Goal: Check status: Check status

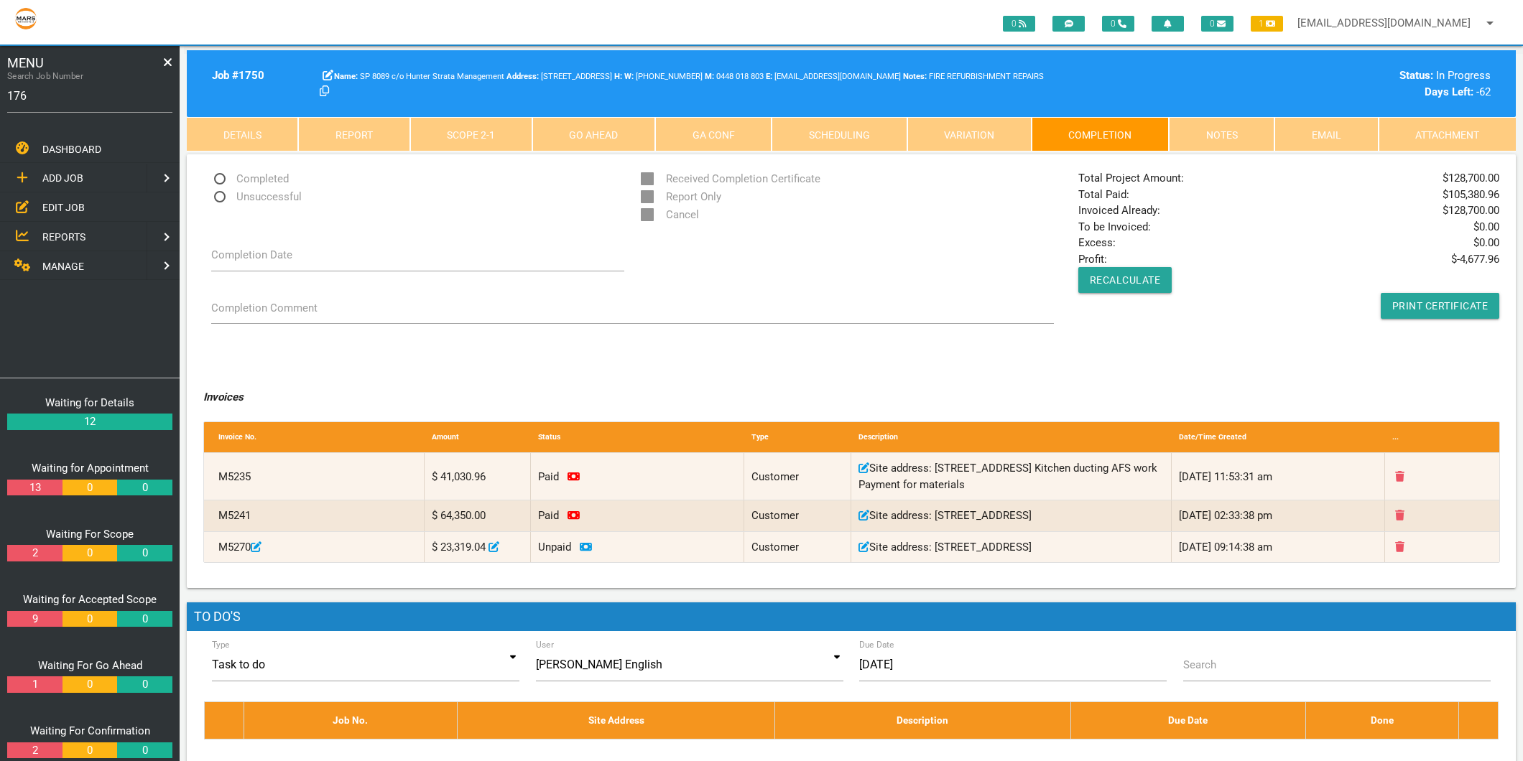
type input "1761"
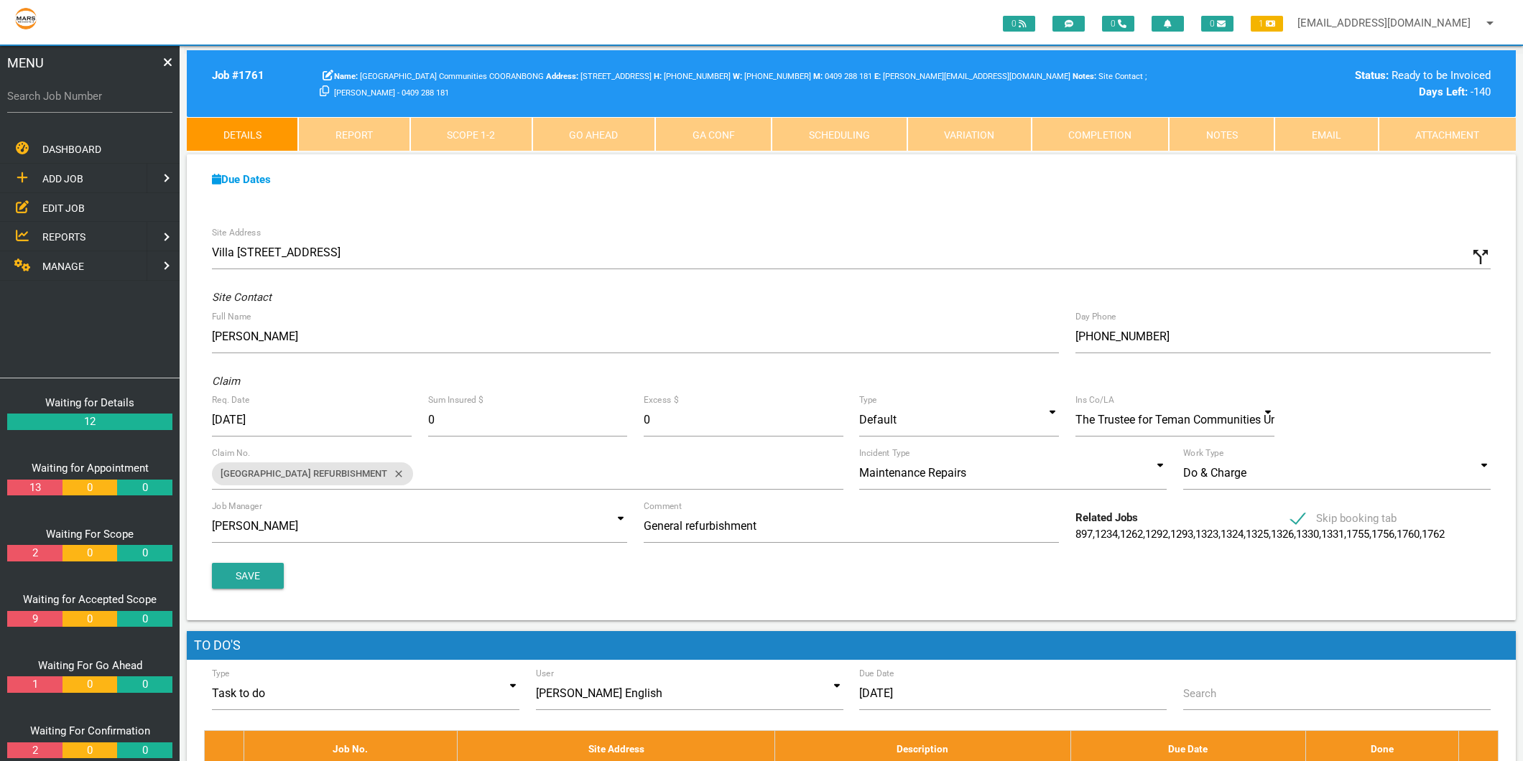
click at [478, 140] on link "Scope 1 - 2" at bounding box center [471, 134] width 122 height 34
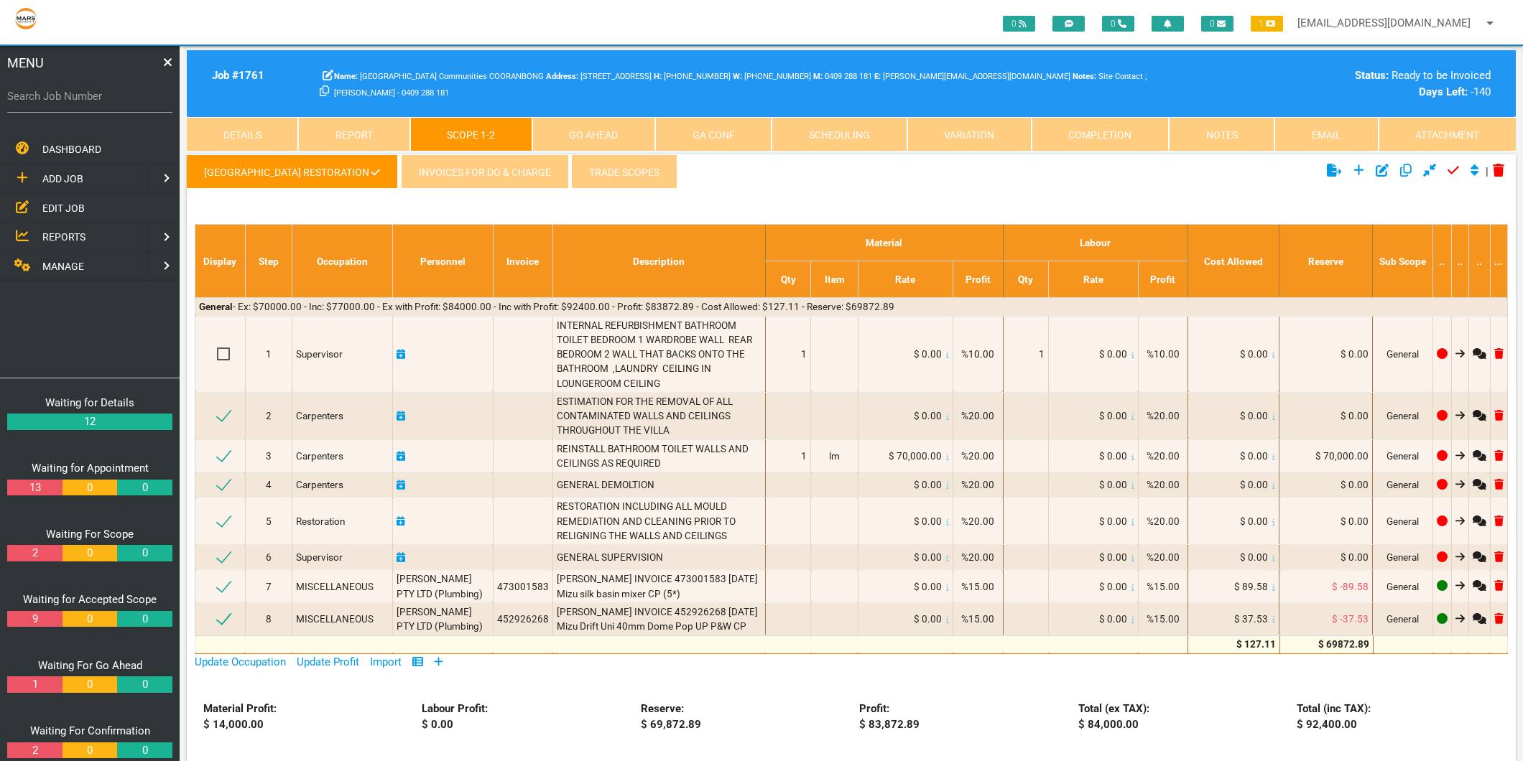
click at [448, 164] on link "Invoices for do & charge" at bounding box center [484, 171] width 167 height 34
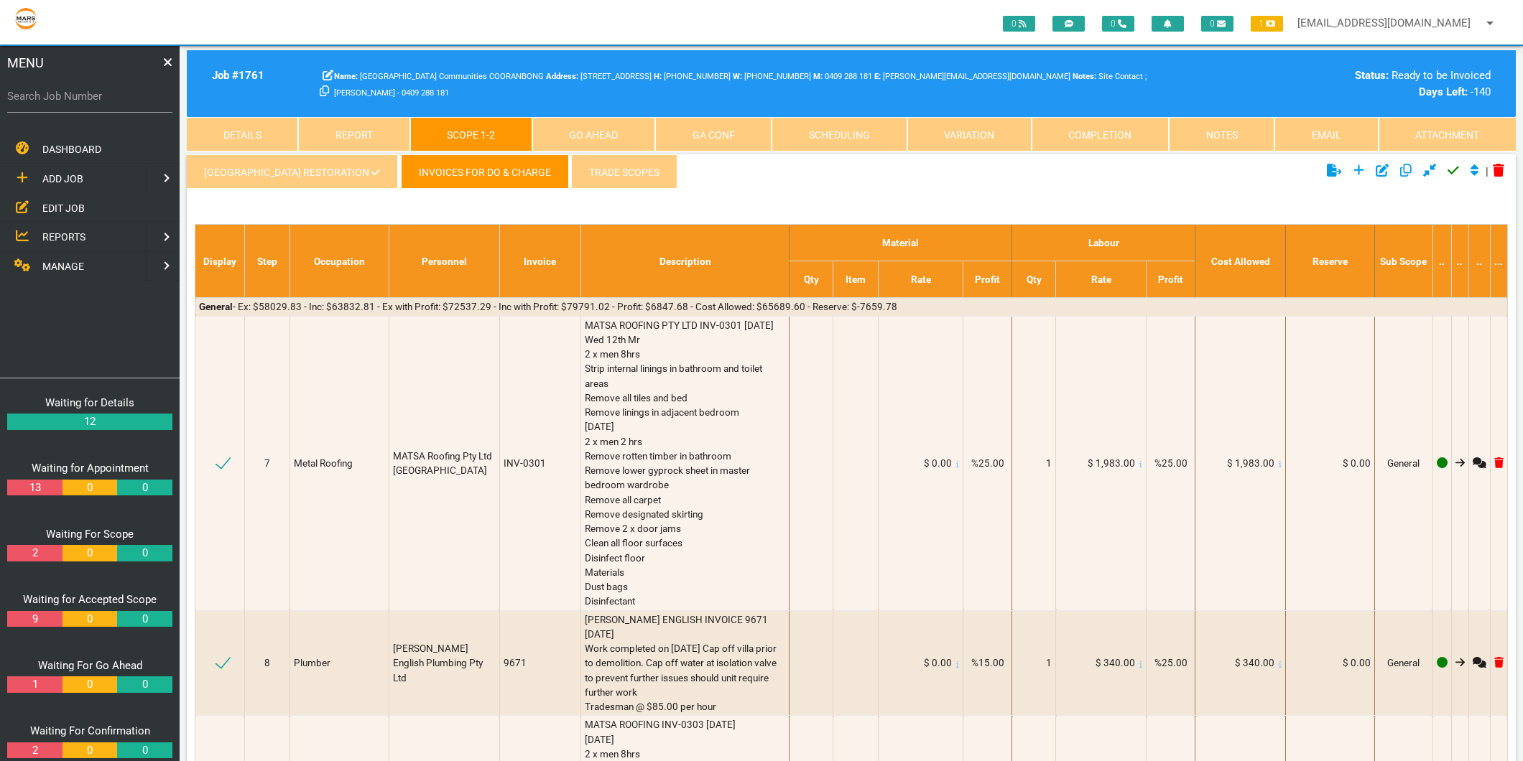
click at [259, 125] on link "Details" at bounding box center [242, 134] width 111 height 34
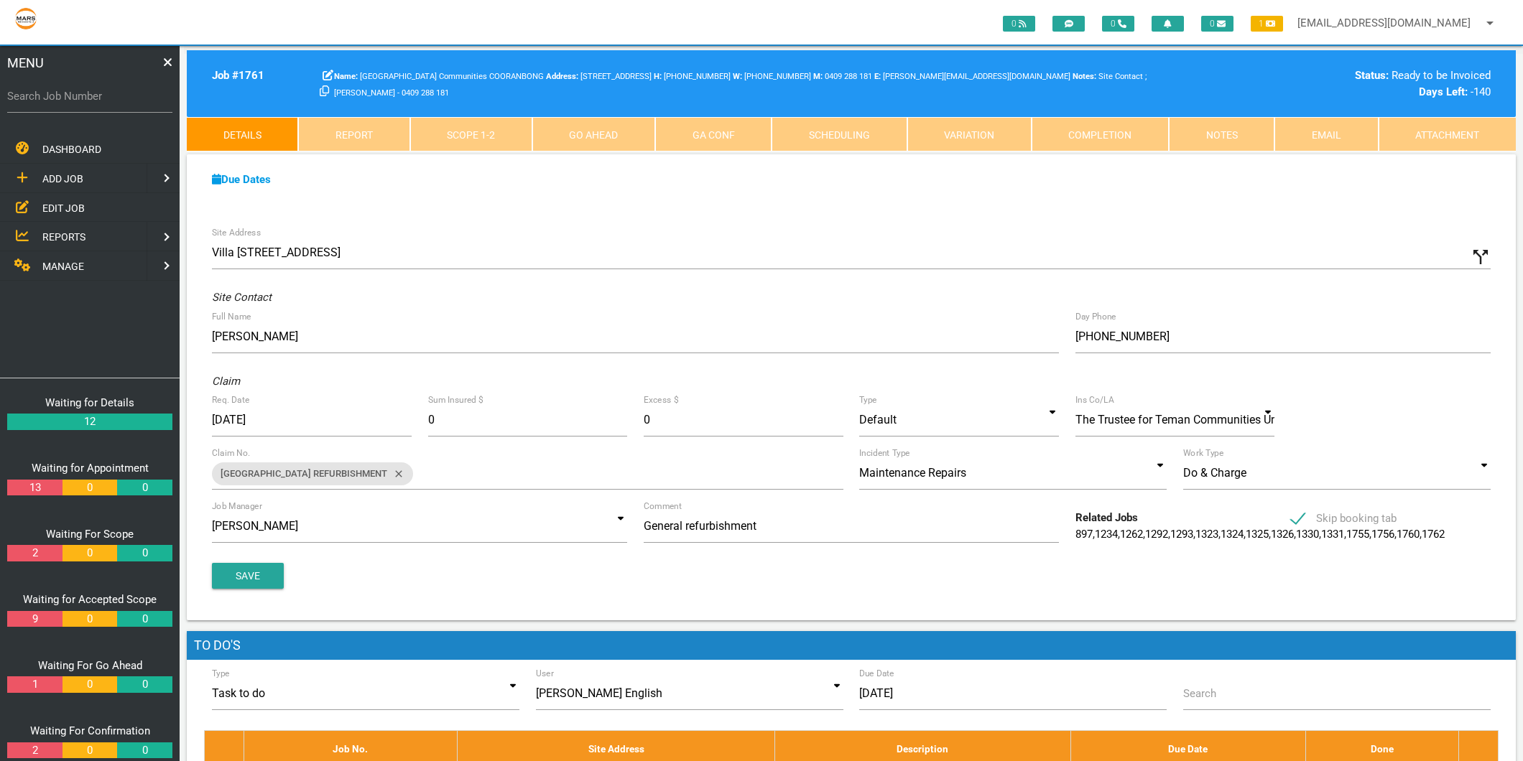
click at [494, 138] on link "Scope 1 - 2" at bounding box center [471, 134] width 122 height 34
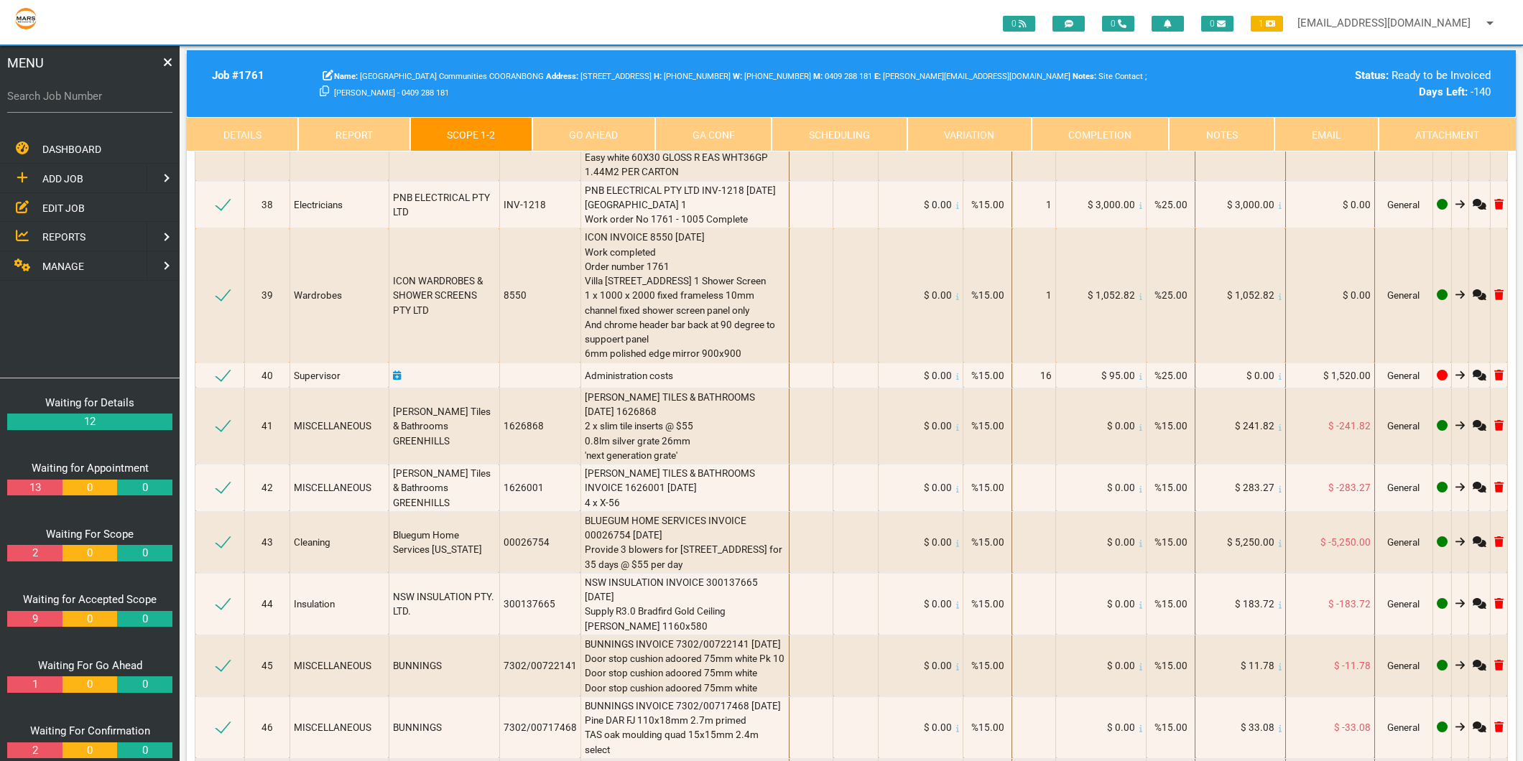
scroll to position [3591, 0]
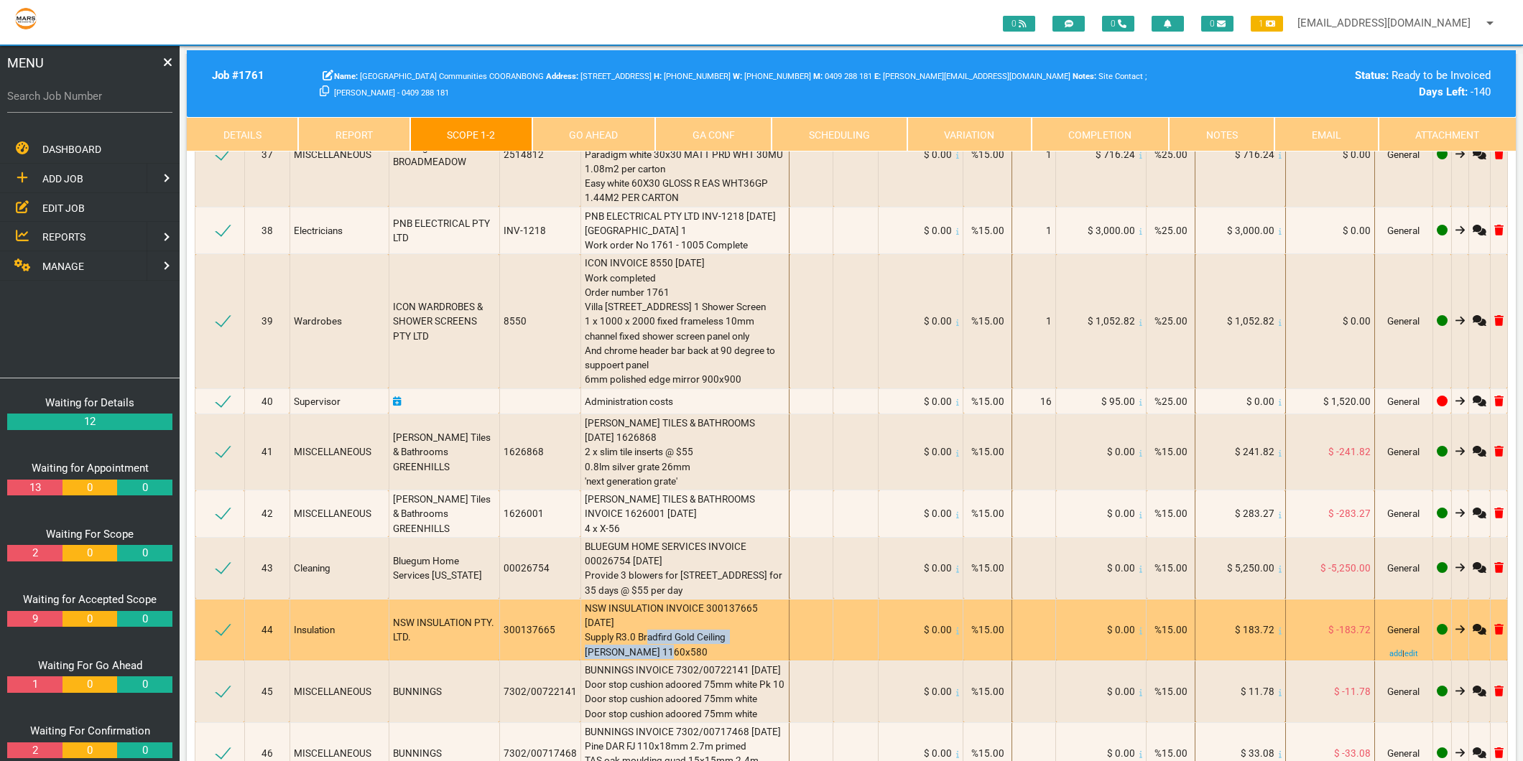
drag, startPoint x: 623, startPoint y: 577, endPoint x: 676, endPoint y: 591, distance: 55.1
click at [676, 601] on div "NSW INSULATION INVOICE 300137665 [DATE] Supply R3.0 Bradfird Gold Ceiling [PERS…" at bounding box center [685, 630] width 201 height 58
drag, startPoint x: 676, startPoint y: 591, endPoint x: 622, endPoint y: 593, distance: 53.9
click at [622, 601] on div "NSW INSULATION INVOICE 300137665 [DATE] Supply R3.0 Bradfird Gold Ceiling [PERS…" at bounding box center [685, 630] width 201 height 58
drag, startPoint x: 609, startPoint y: 591, endPoint x: 563, endPoint y: 554, distance: 58.8
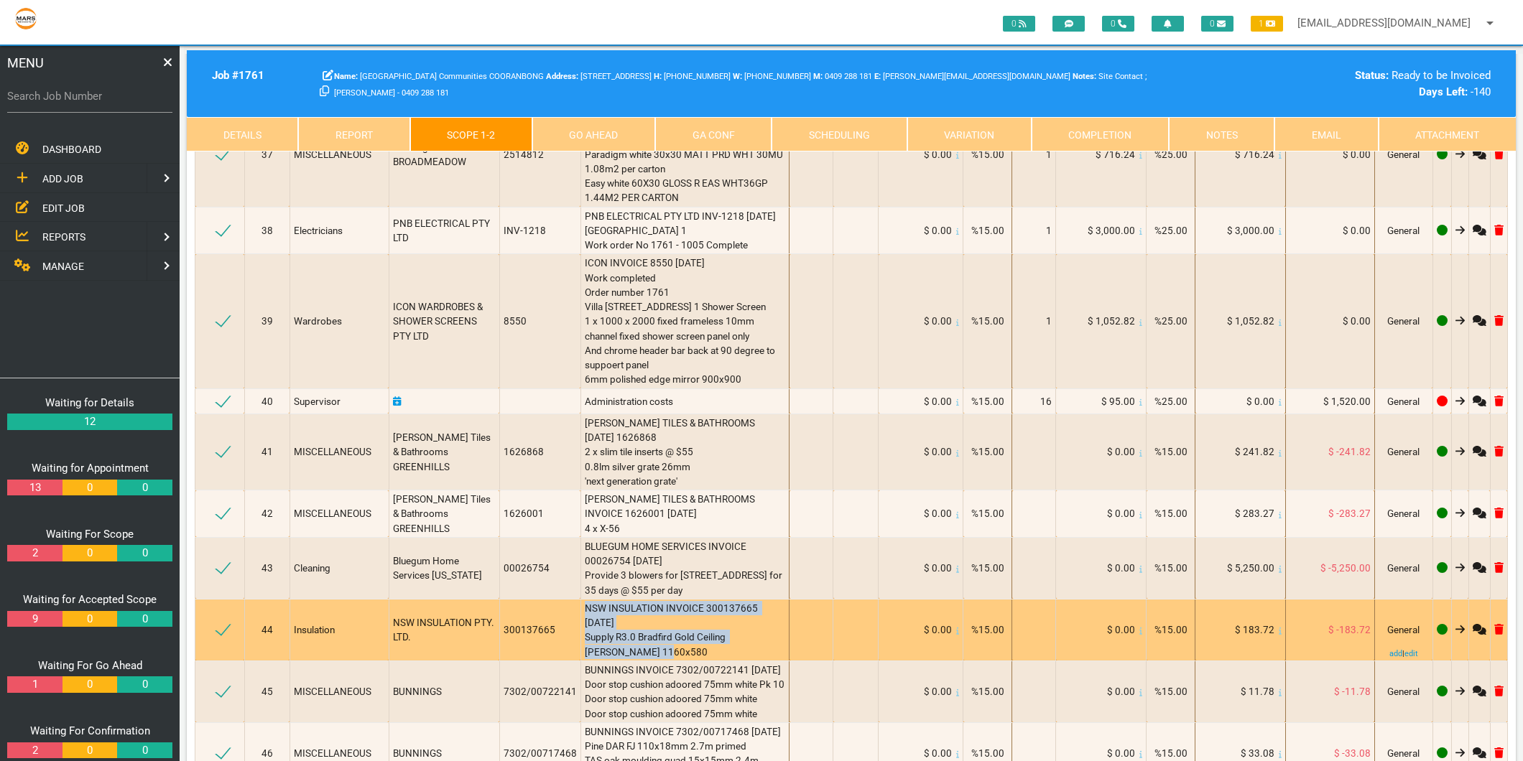
click at [563, 599] on tr "44 Insulation NSW INSULATION PTY. LTD. 300137665 NSW INSULATION INVOICE 3001376…" at bounding box center [851, 630] width 1312 height 62
